Goal: Task Accomplishment & Management: Use online tool/utility

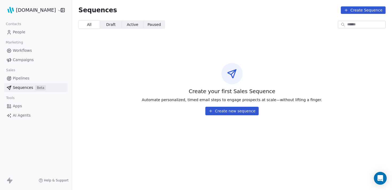
click at [22, 48] on span "Workflows" at bounding box center [22, 51] width 19 height 6
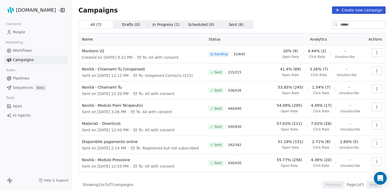
click at [379, 53] on icon "button" at bounding box center [377, 52] width 4 height 4
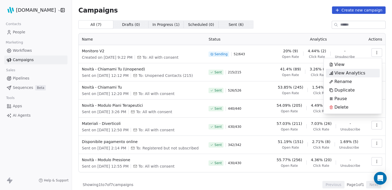
click at [348, 71] on span "View Analytics" at bounding box center [350, 73] width 31 height 6
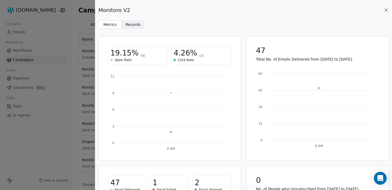
click at [139, 23] on span "Records" at bounding box center [133, 25] width 15 height 6
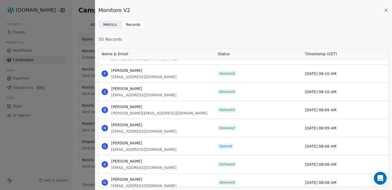
scroll to position [779, 0]
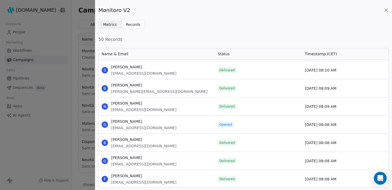
click at [385, 10] on icon at bounding box center [386, 9] width 5 height 5
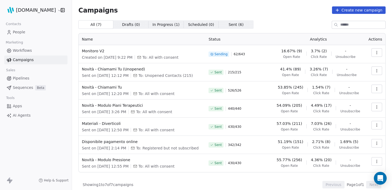
click at [163, 25] on span "In Progress ( 1 )" at bounding box center [166, 25] width 27 height 6
